Goal: Transaction & Acquisition: Subscribe to service/newsletter

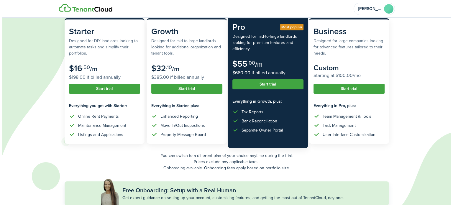
scroll to position [65, 0]
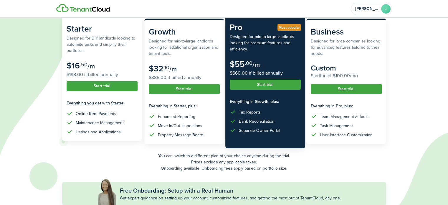
click at [100, 86] on button "Start trial" at bounding box center [102, 86] width 71 height 10
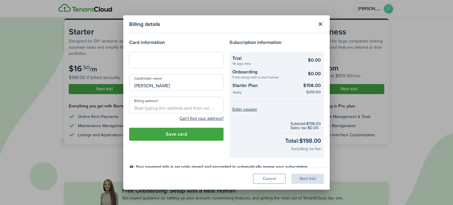
click at [161, 63] on div at bounding box center [176, 60] width 94 height 17
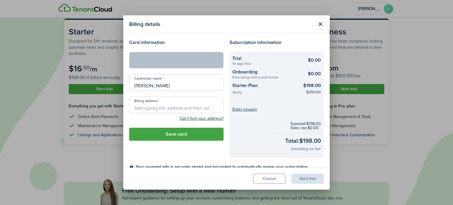
click at [193, 108] on input "Billing address" at bounding box center [176, 105] width 94 height 17
type input "P.O. [STREET_ADDRESS]"
click at [176, 133] on button "Save card" at bounding box center [176, 134] width 94 height 13
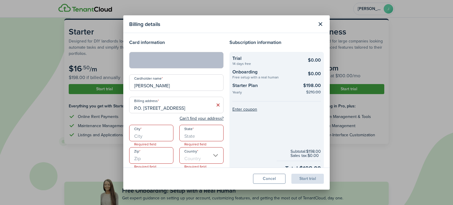
scroll to position [51, 0]
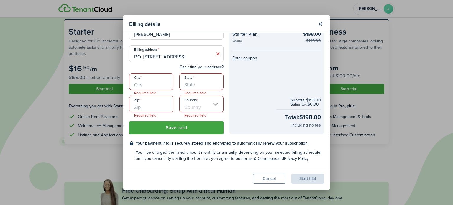
click at [146, 83] on input "City" at bounding box center [151, 81] width 44 height 17
type input "Dyersburg"
type input "TN"
type input "38024-2929"
type input "[GEOGRAPHIC_DATA]"
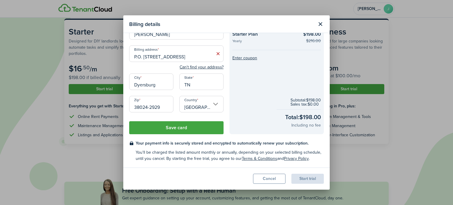
click at [162, 106] on input "38024-2929" at bounding box center [151, 104] width 44 height 17
type input "38025"
click at [206, 56] on input "P.O. [STREET_ADDRESS]" at bounding box center [176, 53] width 94 height 17
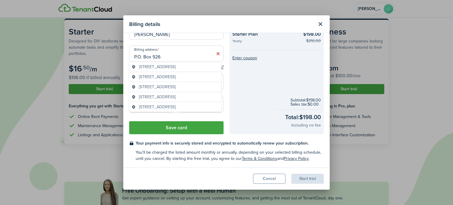
type input "P.O. Box 926"
click at [181, 129] on button "Save card" at bounding box center [176, 127] width 94 height 13
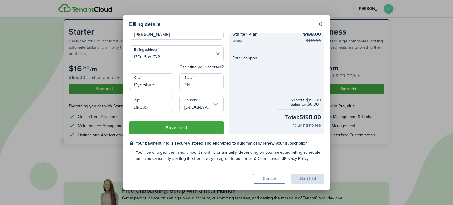
click at [181, 129] on button "Save card" at bounding box center [176, 127] width 94 height 13
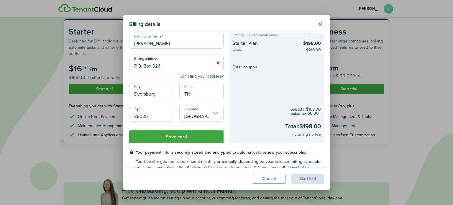
scroll to position [47, 0]
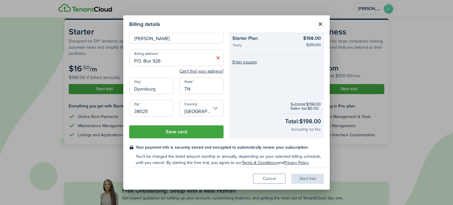
click at [176, 131] on button "Save card" at bounding box center [176, 131] width 94 height 13
click at [209, 71] on button "Can't find your address?" at bounding box center [201, 71] width 44 height 6
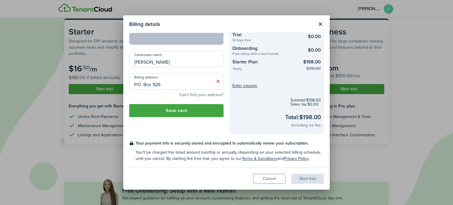
scroll to position [24, 0]
click at [208, 95] on button "Can't find your address?" at bounding box center [201, 95] width 44 height 6
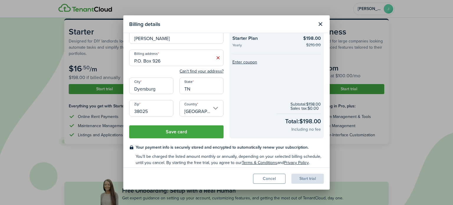
click at [179, 130] on button "Save card" at bounding box center [176, 131] width 94 height 13
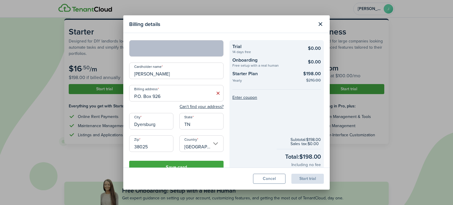
scroll to position [0, 0]
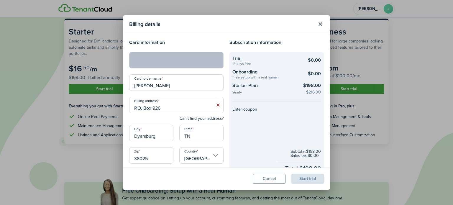
click at [198, 42] on h4 "Card information" at bounding box center [176, 42] width 94 height 7
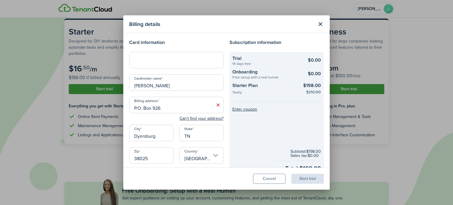
click at [189, 43] on h4 "Card information" at bounding box center [176, 42] width 94 height 7
click at [321, 24] on button "Close modal" at bounding box center [320, 24] width 10 height 10
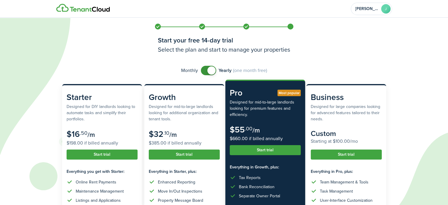
scroll to position [98, 0]
